Goal: Task Accomplishment & Management: Manage account settings

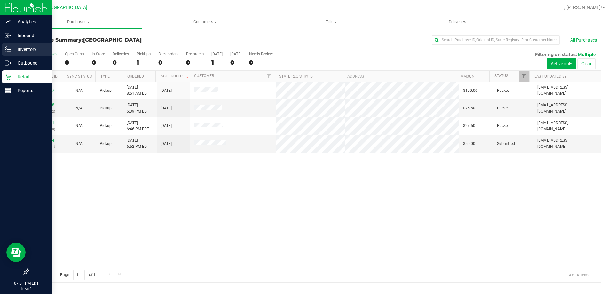
click at [25, 49] on p "Inventory" at bounding box center [30, 49] width 38 height 8
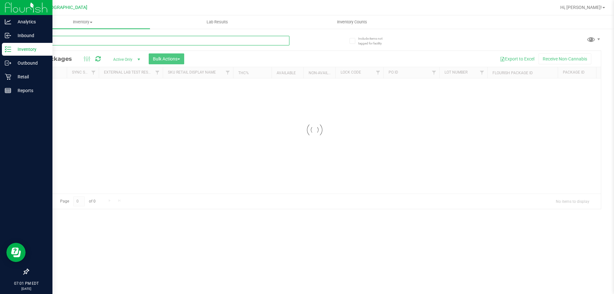
click at [116, 38] on input "text" at bounding box center [158, 41] width 261 height 10
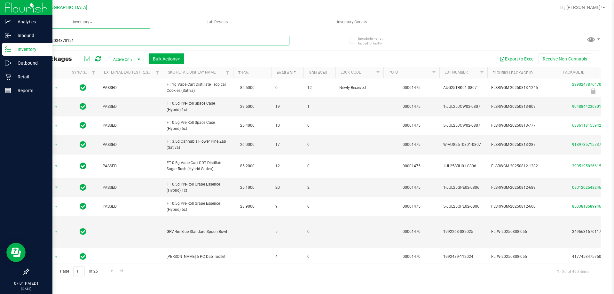
type input "1501292034378121"
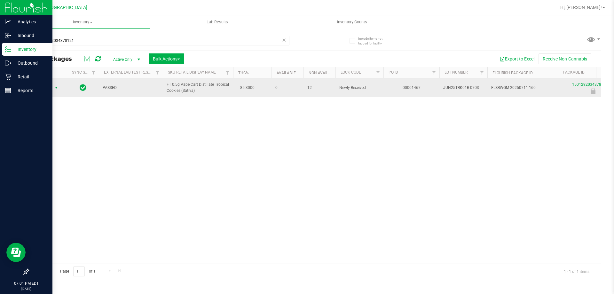
click at [49, 86] on span "Action" at bounding box center [43, 87] width 17 height 9
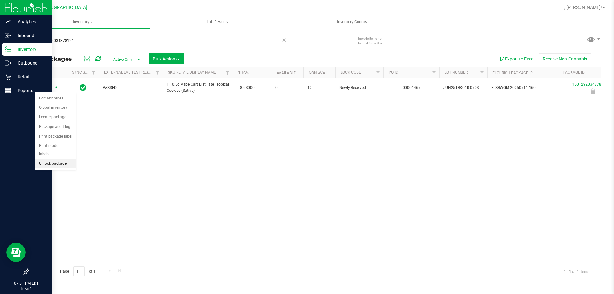
click at [66, 159] on li "Unlock package" at bounding box center [55, 164] width 41 height 10
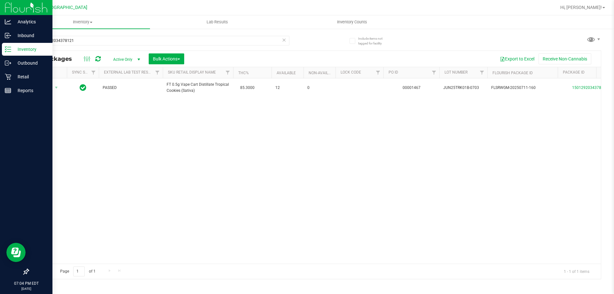
click at [162, 35] on div "1501292034378121" at bounding box center [171, 40] width 286 height 20
click at [162, 41] on input "1501292034378121" at bounding box center [158, 41] width 261 height 10
click at [163, 41] on input "1501292034378121" at bounding box center [158, 41] width 261 height 10
type input "[CREDIT_CARD_NUMBER]"
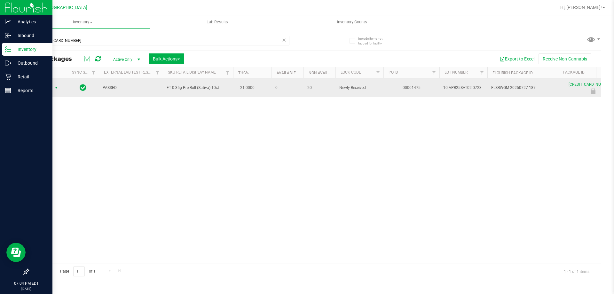
click at [46, 89] on span "Action" at bounding box center [43, 87] width 17 height 9
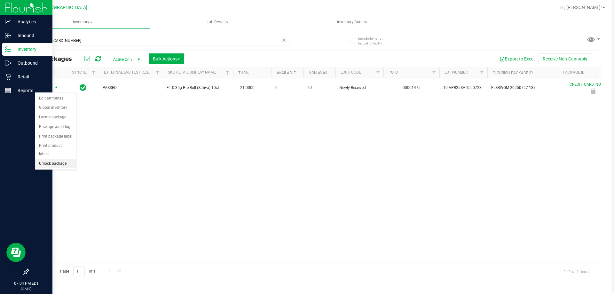
click at [51, 159] on li "Unlock package" at bounding box center [55, 164] width 41 height 10
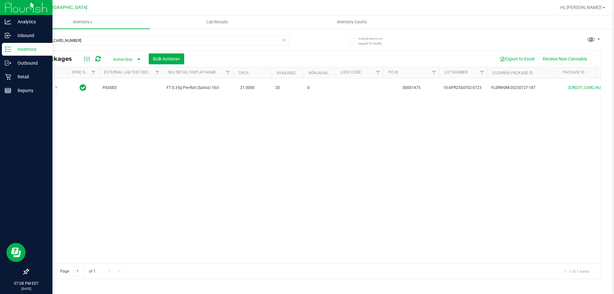
click at [88, 190] on div "Action Action Adjust qty Create package Edit attributes Global inventory Locate…" at bounding box center [314, 170] width 572 height 185
click at [12, 74] on p "Retail" at bounding box center [30, 77] width 38 height 8
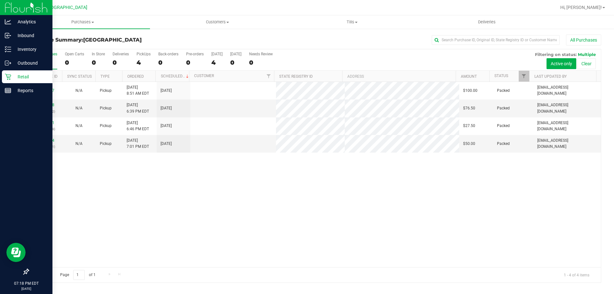
click at [248, 146] on td at bounding box center [233, 143] width 86 height 17
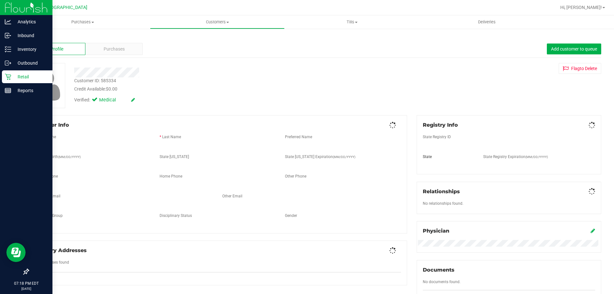
click at [111, 64] on div at bounding box center [214, 70] width 291 height 14
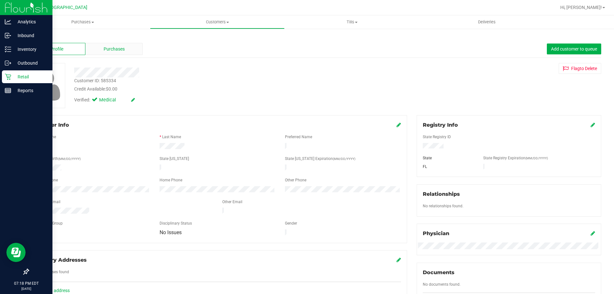
click at [112, 49] on span "Purchases" at bounding box center [114, 49] width 21 height 7
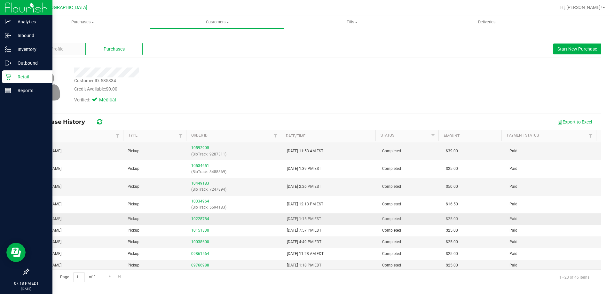
scroll to position [177, 0]
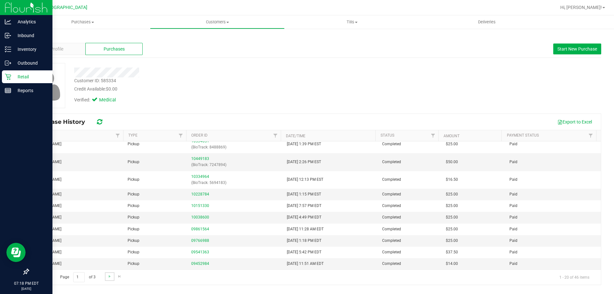
click at [108, 272] on link "Go to the next page" at bounding box center [109, 276] width 9 height 9
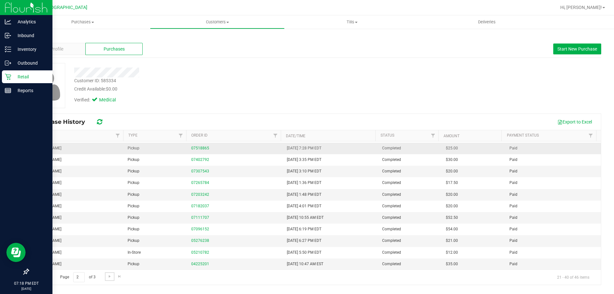
scroll to position [103, 0]
click at [110, 273] on link "Go to the next page" at bounding box center [109, 276] width 9 height 9
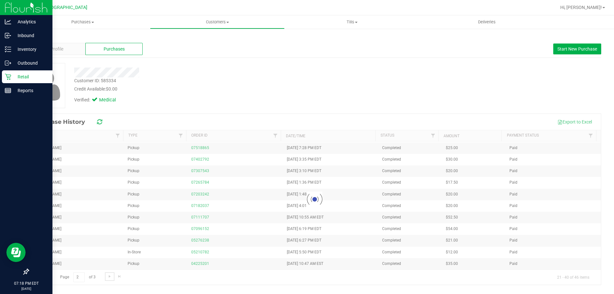
scroll to position [0, 0]
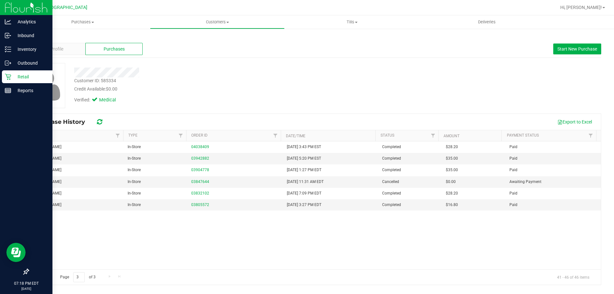
click at [38, 274] on span "Go to the first page" at bounding box center [36, 276] width 5 height 5
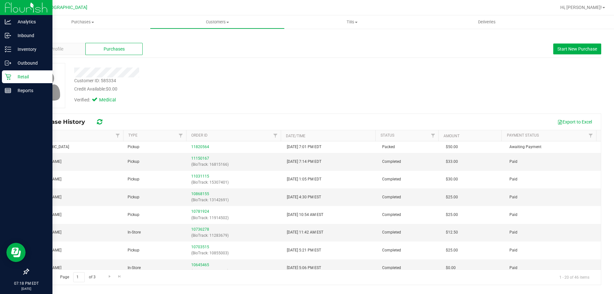
click at [8, 74] on icon at bounding box center [8, 76] width 6 height 6
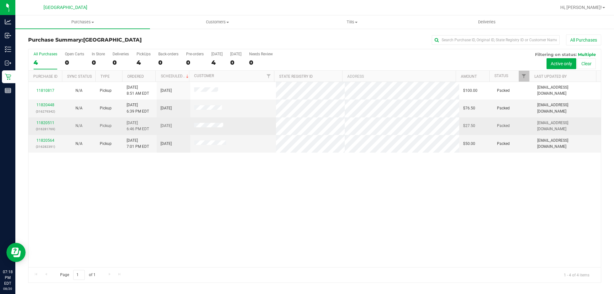
click at [256, 125] on td at bounding box center [233, 126] width 86 height 18
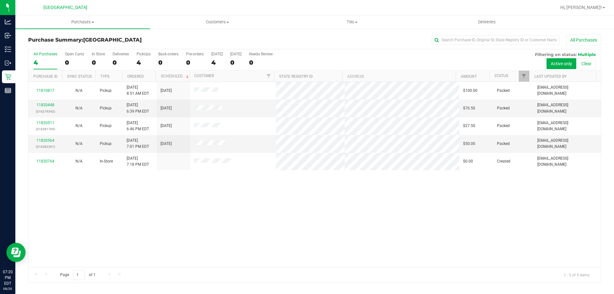
click at [258, 202] on div "11810817 N/A Pickup [DATE] 8:51 AM EDT 8/20/2025 $100.00 Packed [EMAIL_ADDRESS]…" at bounding box center [314, 174] width 572 height 185
click at [402, 51] on div "All Purchases 4 Open Carts 0 In Store 0 Deliveries 0 PickUps 4 Back-orders 0 Pr…" at bounding box center [314, 51] width 572 height 5
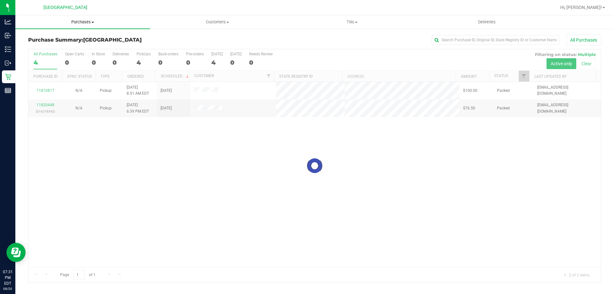
click at [82, 24] on span "Purchases" at bounding box center [82, 22] width 135 height 6
click at [64, 37] on span "Summary of purchases" at bounding box center [48, 38] width 66 height 5
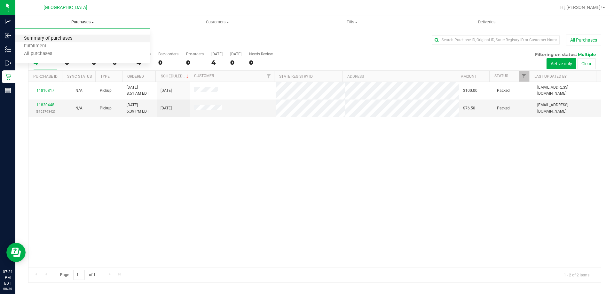
click at [68, 39] on span "Summary of purchases" at bounding box center [48, 38] width 66 height 5
click at [88, 22] on span "Purchases" at bounding box center [82, 22] width 135 height 6
click at [75, 39] on span "Summary of purchases" at bounding box center [48, 38] width 66 height 5
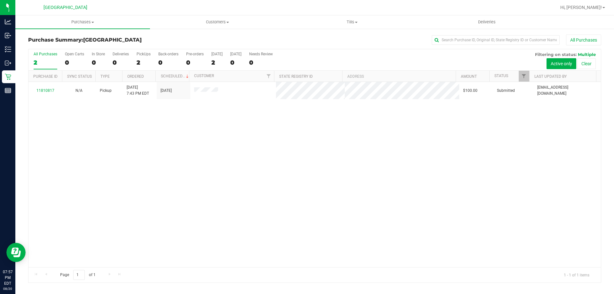
click at [251, 163] on div "11810817 N/A Pickup [DATE] 7:43 PM EDT 8/21/2025 $100.00 Submitted [EMAIL_ADDRE…" at bounding box center [314, 174] width 572 height 185
click at [348, 17] on uib-tab-heading "Tills Manage tills Reconcile e-payments" at bounding box center [352, 22] width 134 height 13
click at [290, 144] on div "11810817 N/A Pickup [DATE] 7:43 PM EDT 8/21/2025 $100.00 Submitted [EMAIL_ADDRE…" at bounding box center [314, 174] width 572 height 185
click at [360, 17] on uib-tab-heading "Tills Manage tills Reconcile e-payments" at bounding box center [351, 21] width 135 height 13
click at [314, 41] on span "Manage tills" at bounding box center [305, 38] width 43 height 5
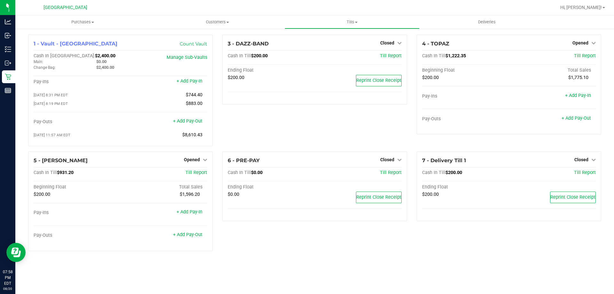
click at [285, 136] on div "3 - DAZZ-BAND Closed Open Till Cash In Till $200.00 Till Report Ending Float $2…" at bounding box center [314, 93] width 194 height 117
click at [338, 145] on div "3 - DAZZ-BAND Closed Open Till Cash In Till $200.00 Till Report Ending Float $2…" at bounding box center [314, 93] width 194 height 117
click at [355, 28] on uib-tab-heading "Tills Manage tills Reconcile e-payments" at bounding box center [352, 22] width 134 height 13
click at [327, 129] on div "3 - DAZZ-BAND Closed Open Till Cash In Till $200.00 Till Report Ending Float $2…" at bounding box center [314, 93] width 194 height 117
click at [537, 260] on div "1 - Vault - [GEOGRAPHIC_DATA] WC Count Vault Cash In Vault: $2,400.00 Main: $0.…" at bounding box center [314, 145] width 598 height 234
